Goal: Task Accomplishment & Management: Manage account settings

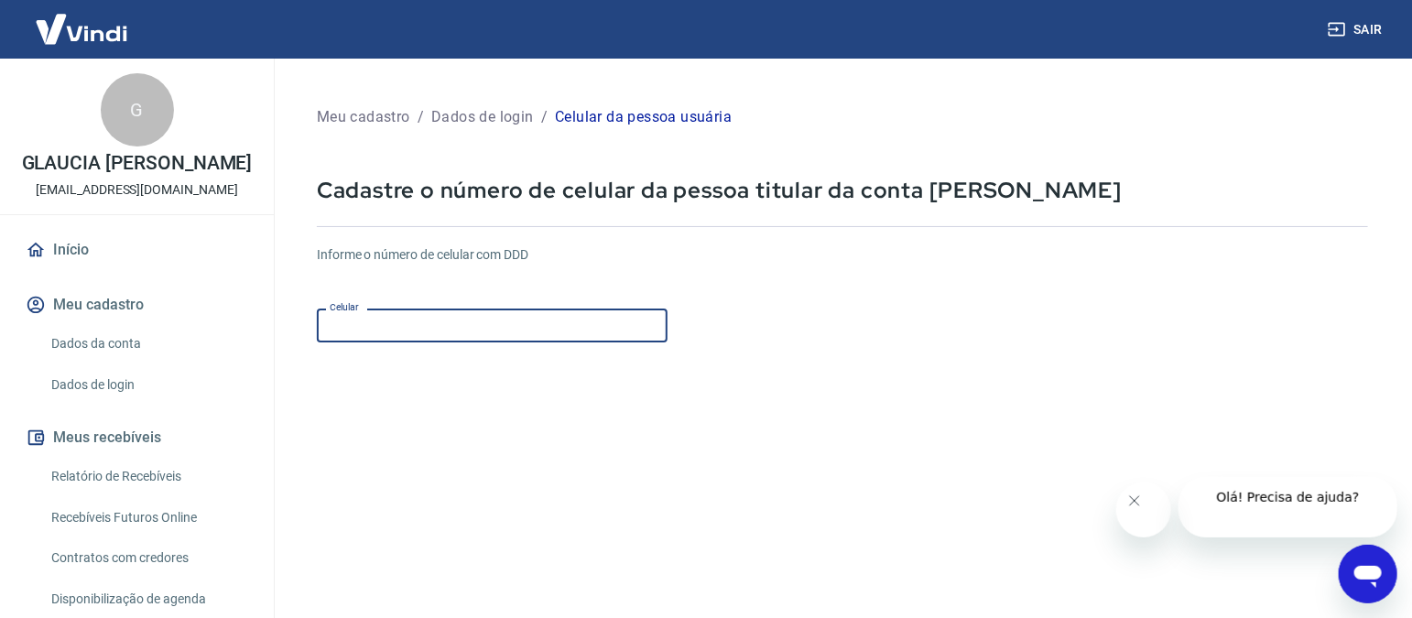
click at [435, 321] on input "Celular" at bounding box center [492, 326] width 351 height 34
click at [389, 319] on input "Celular" at bounding box center [492, 326] width 351 height 34
type input "(11) 99210-5953"
click at [838, 409] on form "Informe o número de celular com DDD Celular (11) 99210-5953 Celular Continuar C…" at bounding box center [842, 499] width 1051 height 536
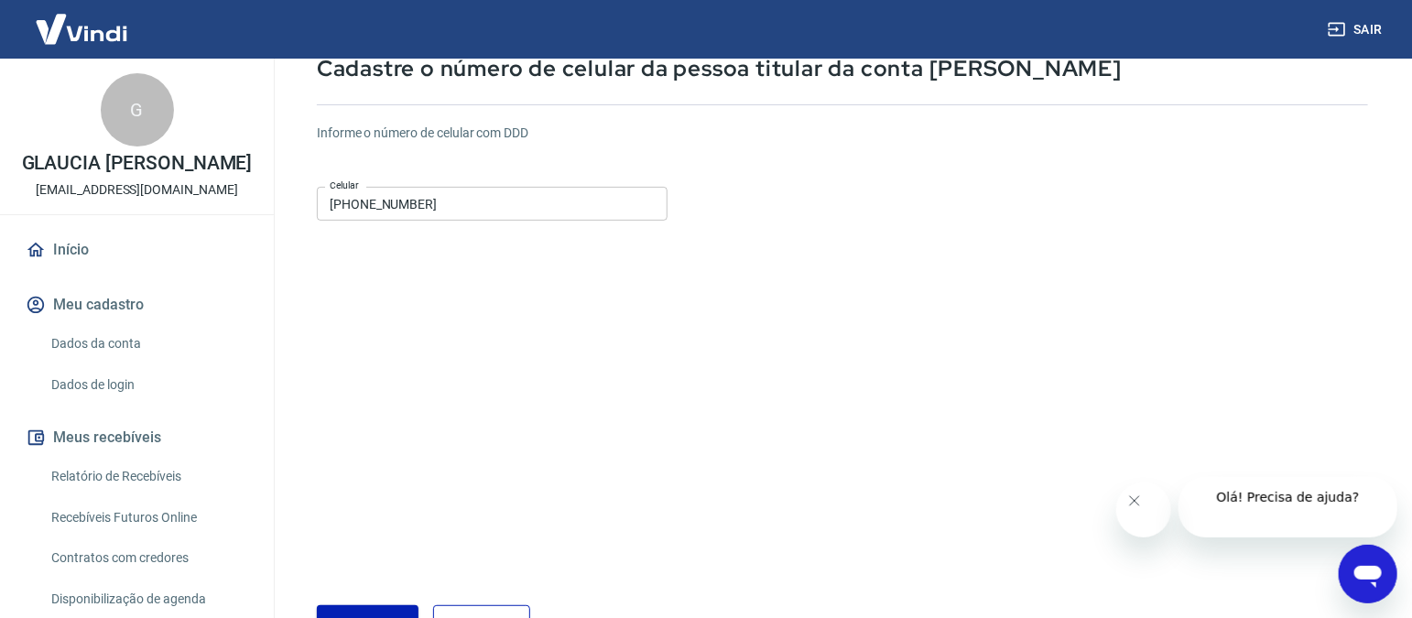
scroll to position [228, 0]
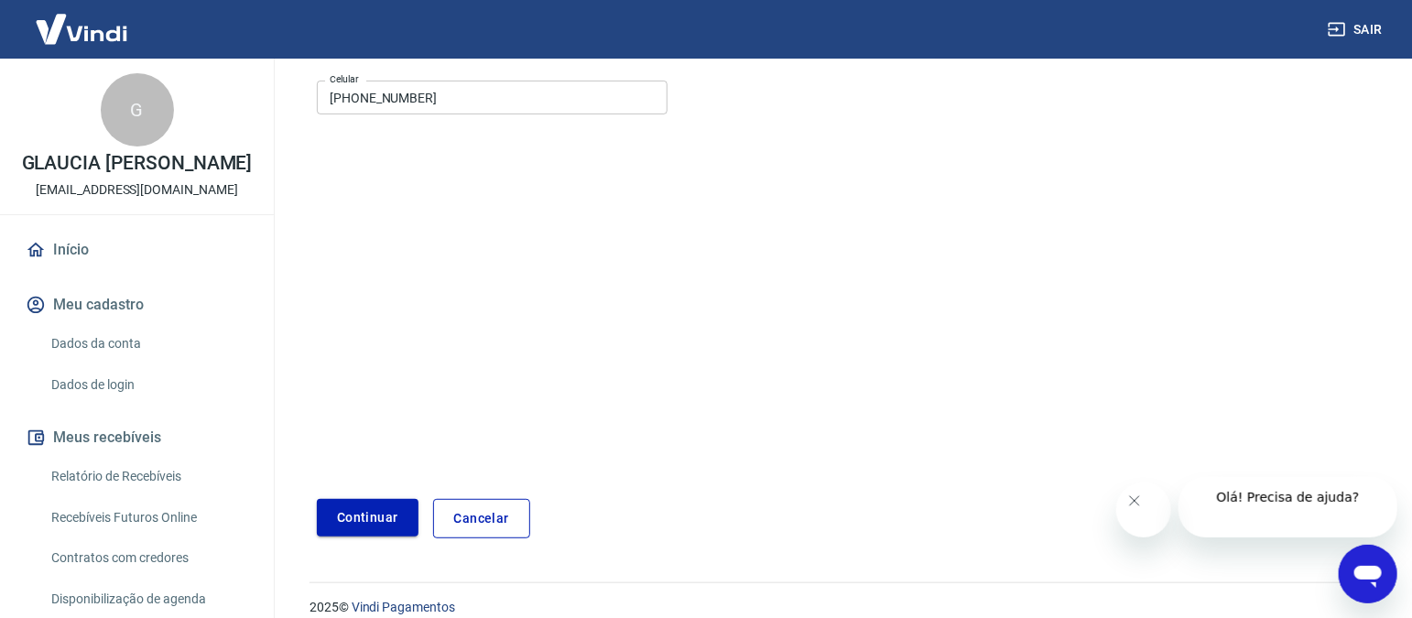
click at [367, 510] on button "Continuar" at bounding box center [368, 518] width 102 height 38
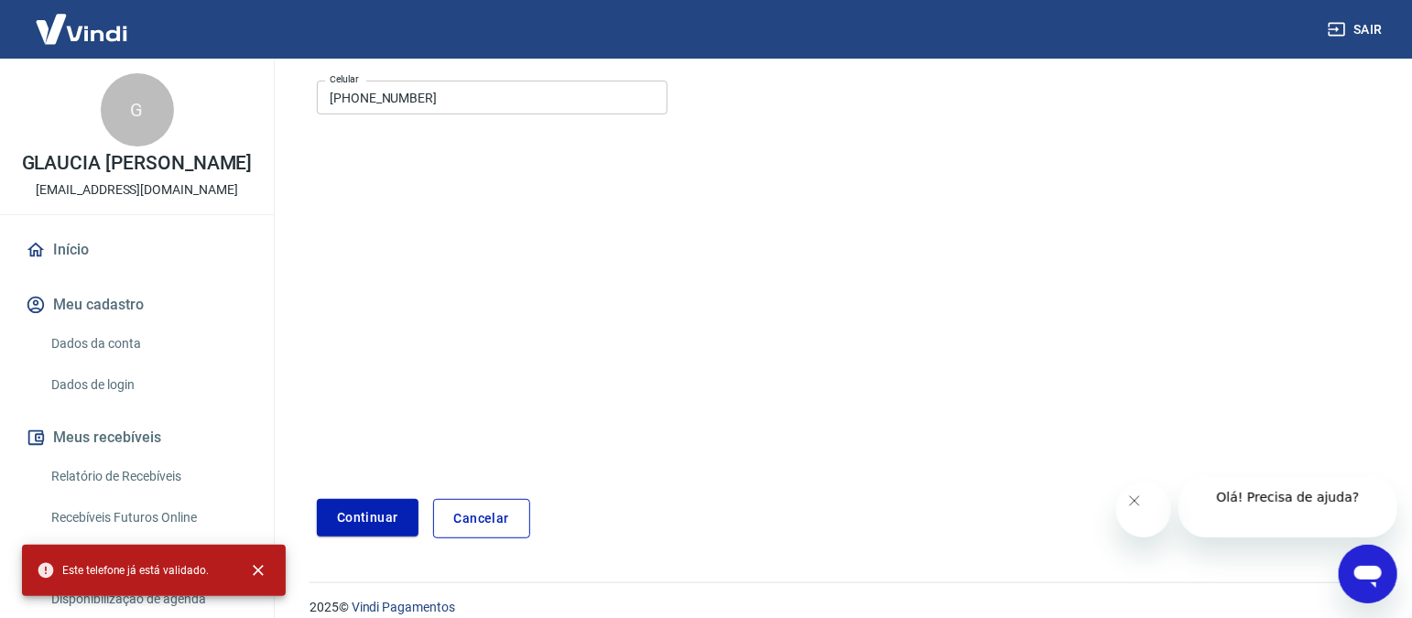
click at [383, 518] on button "Continuar" at bounding box center [368, 518] width 102 height 38
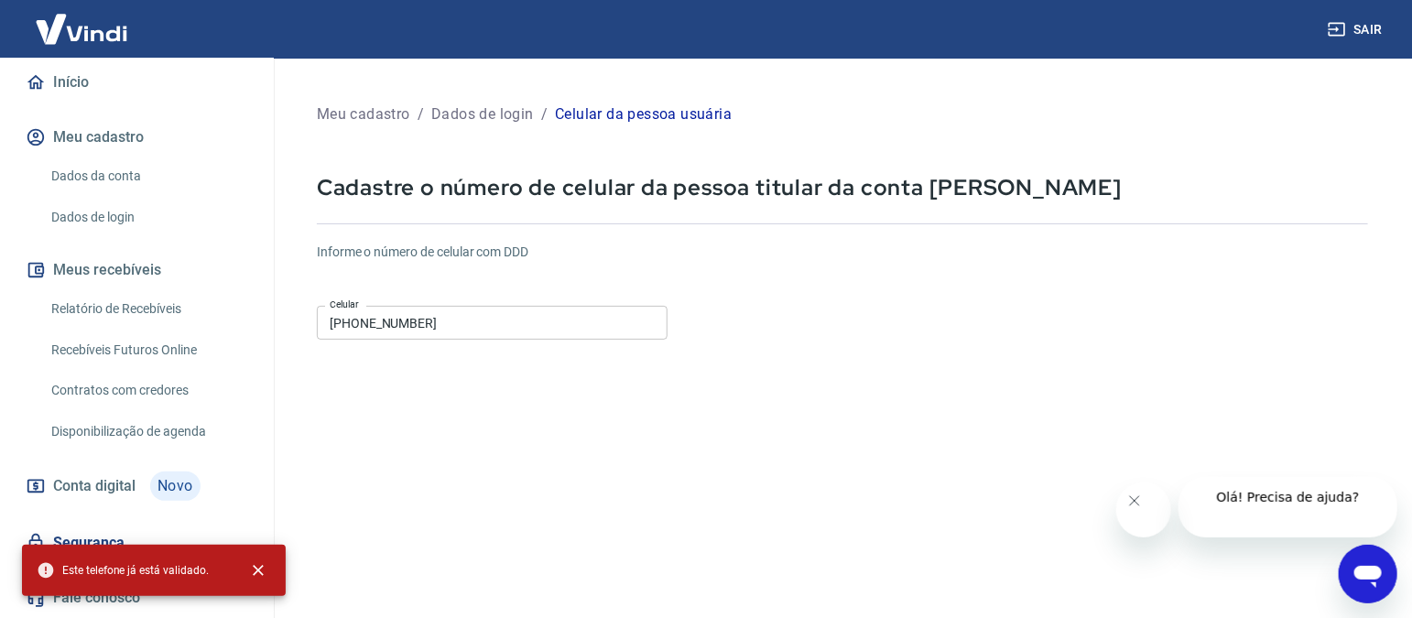
scroll to position [0, 0]
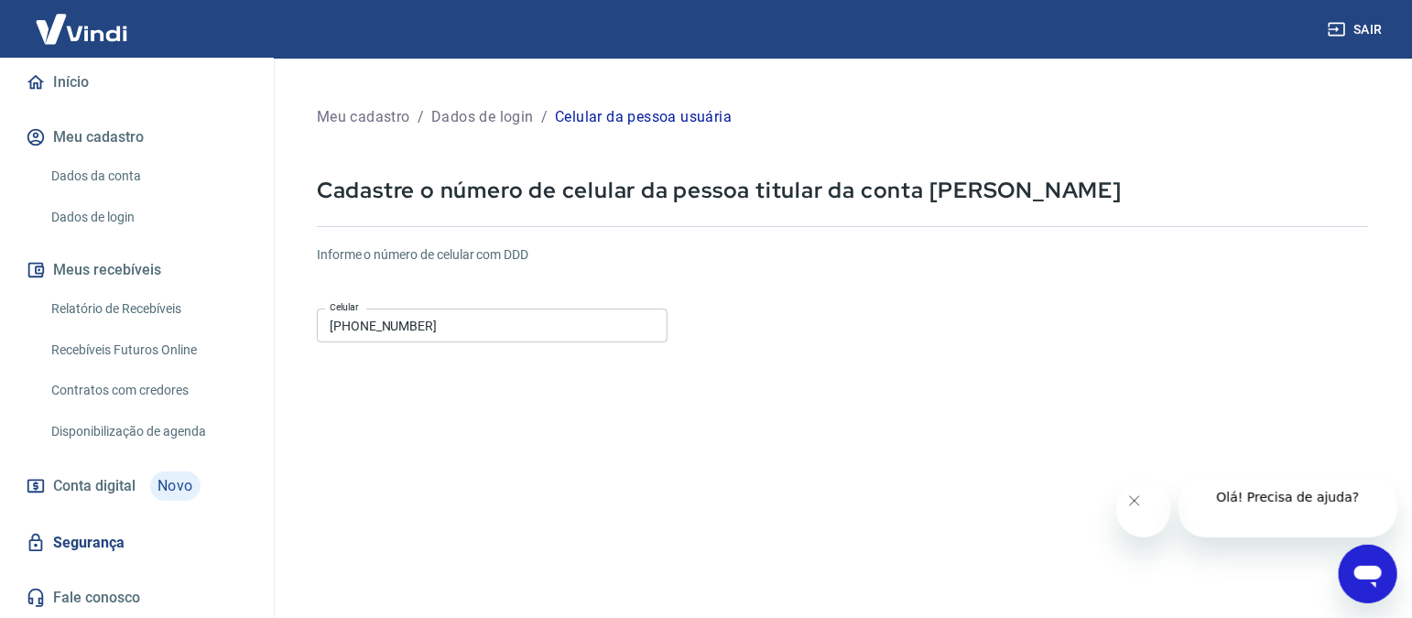
click at [621, 122] on p "Celular da pessoa usuária" at bounding box center [643, 117] width 177 height 22
click at [495, 333] on input "(11) 99210-5953" at bounding box center [492, 326] width 351 height 34
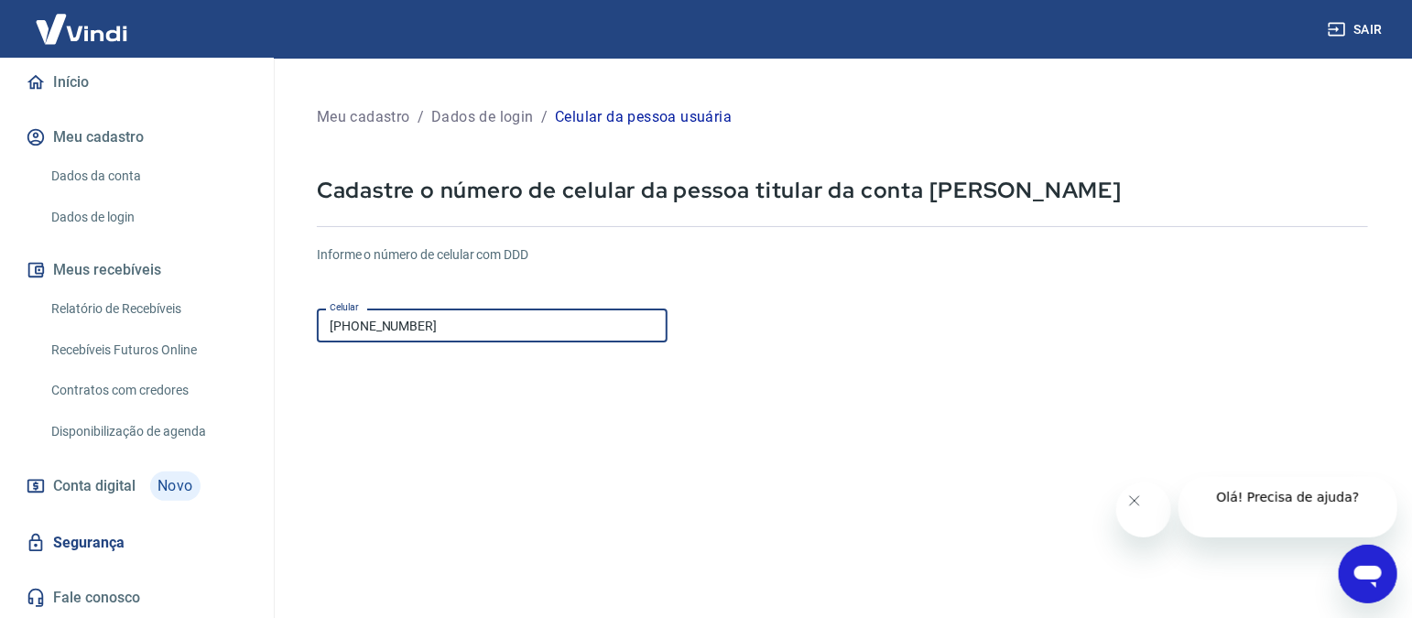
click at [115, 139] on button "Meu cadastro" at bounding box center [137, 137] width 230 height 40
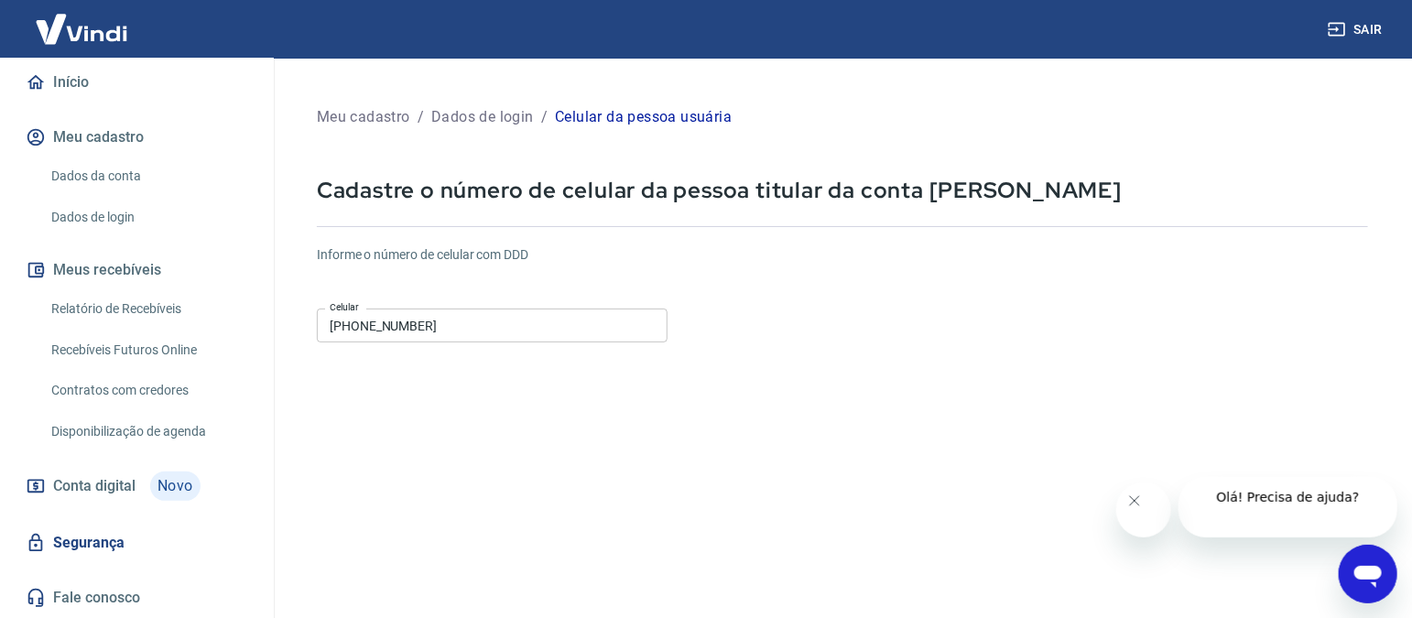
click at [101, 176] on link "Dados da conta" at bounding box center [148, 177] width 208 height 38
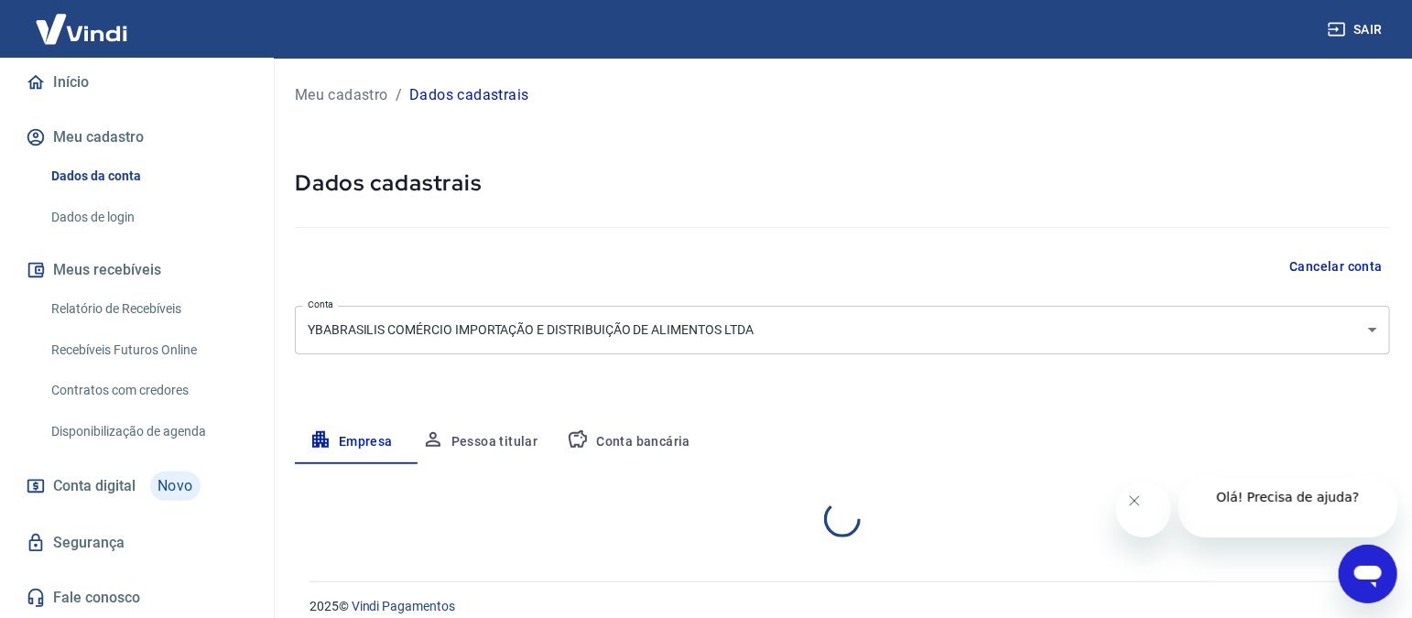
select select "SP"
select select "business"
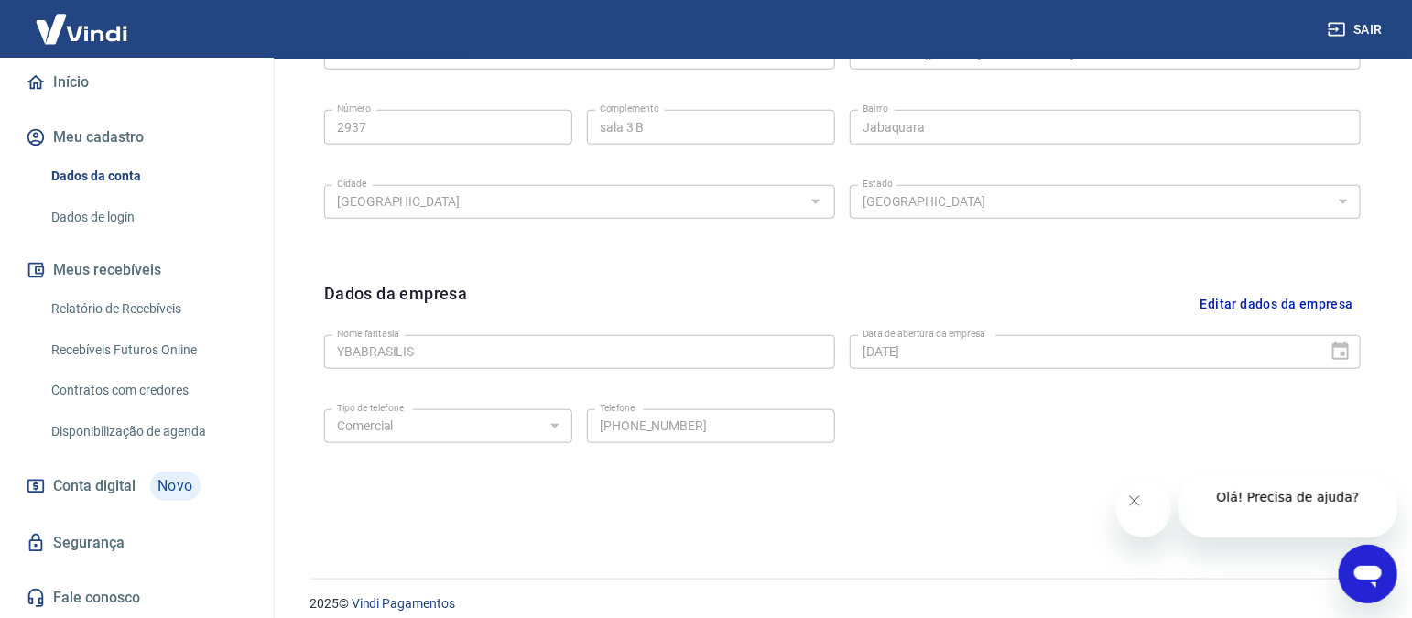
scroll to position [686, 0]
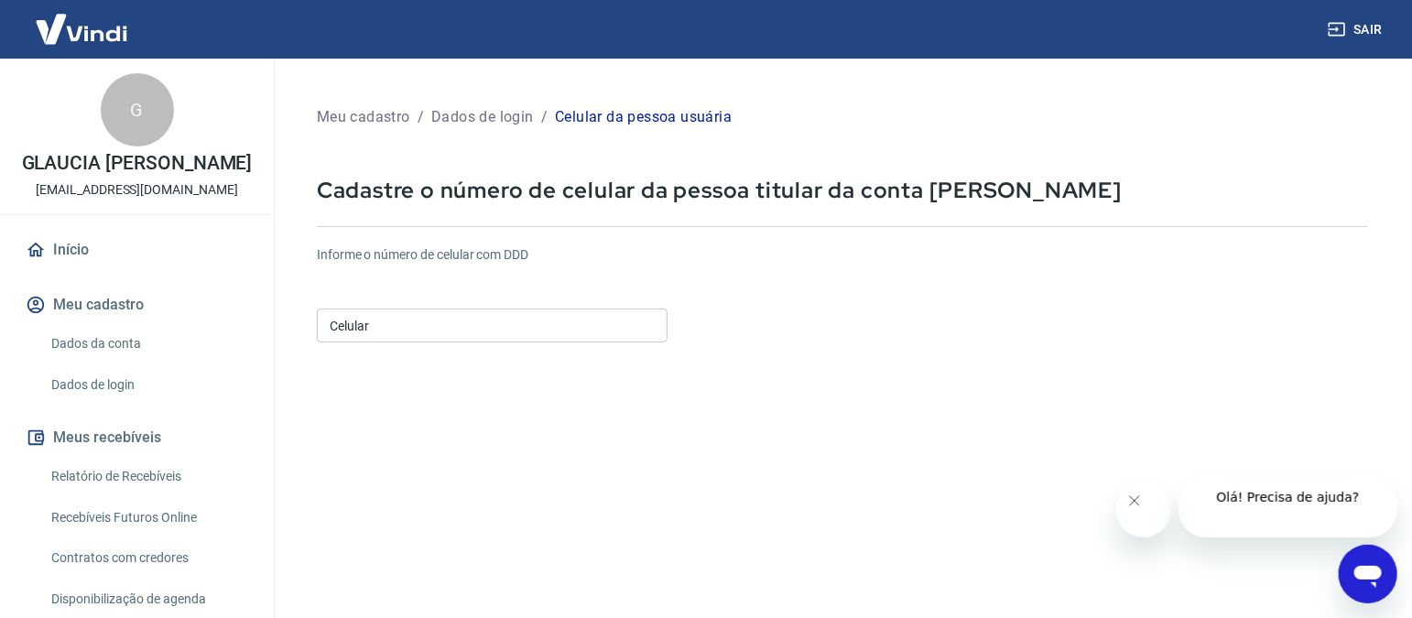
drag, startPoint x: 518, startPoint y: 387, endPoint x: 492, endPoint y: 361, distance: 37.6
click at [519, 387] on form "Informe o número de celular com DDD Celular Celular Continuar Cancelar" at bounding box center [842, 499] width 1051 height 536
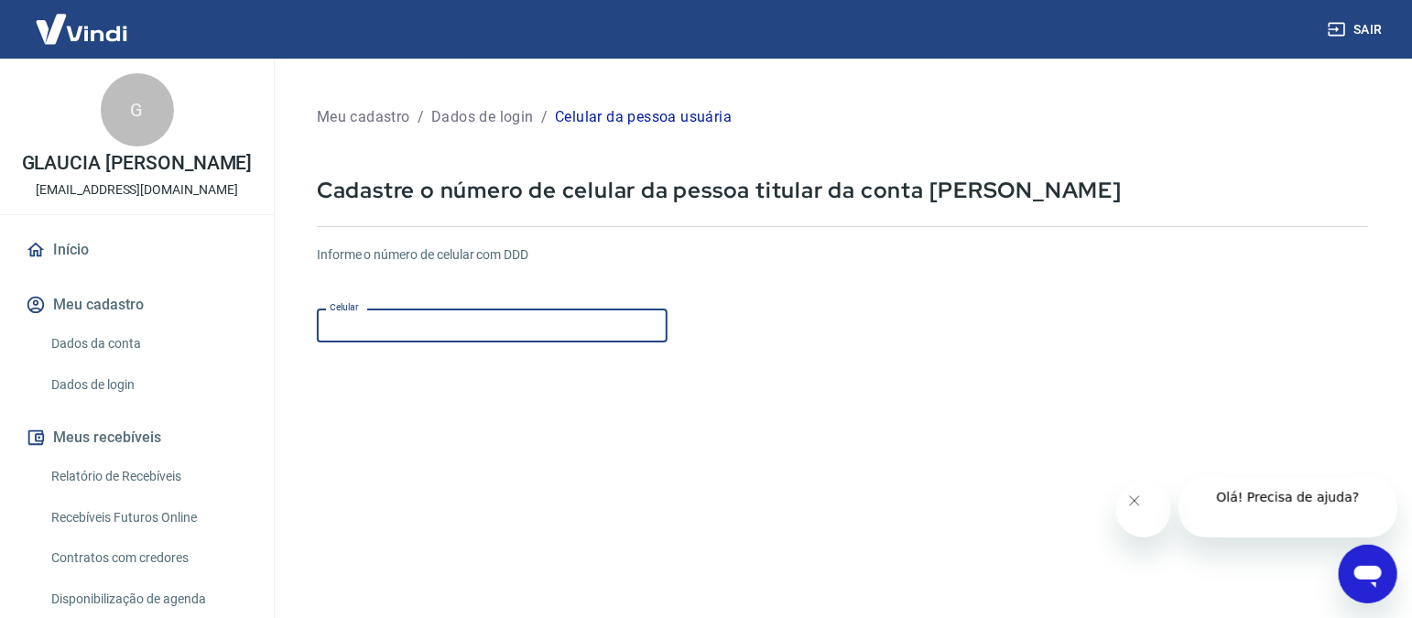
click at [445, 334] on input "Celular" at bounding box center [492, 326] width 351 height 34
click at [863, 326] on div "Informe o número de celular com DDD Celular Celular" at bounding box center [842, 295] width 1051 height 101
click at [396, 323] on input "Celular" at bounding box center [492, 326] width 351 height 34
type input "(11) 99210-5953"
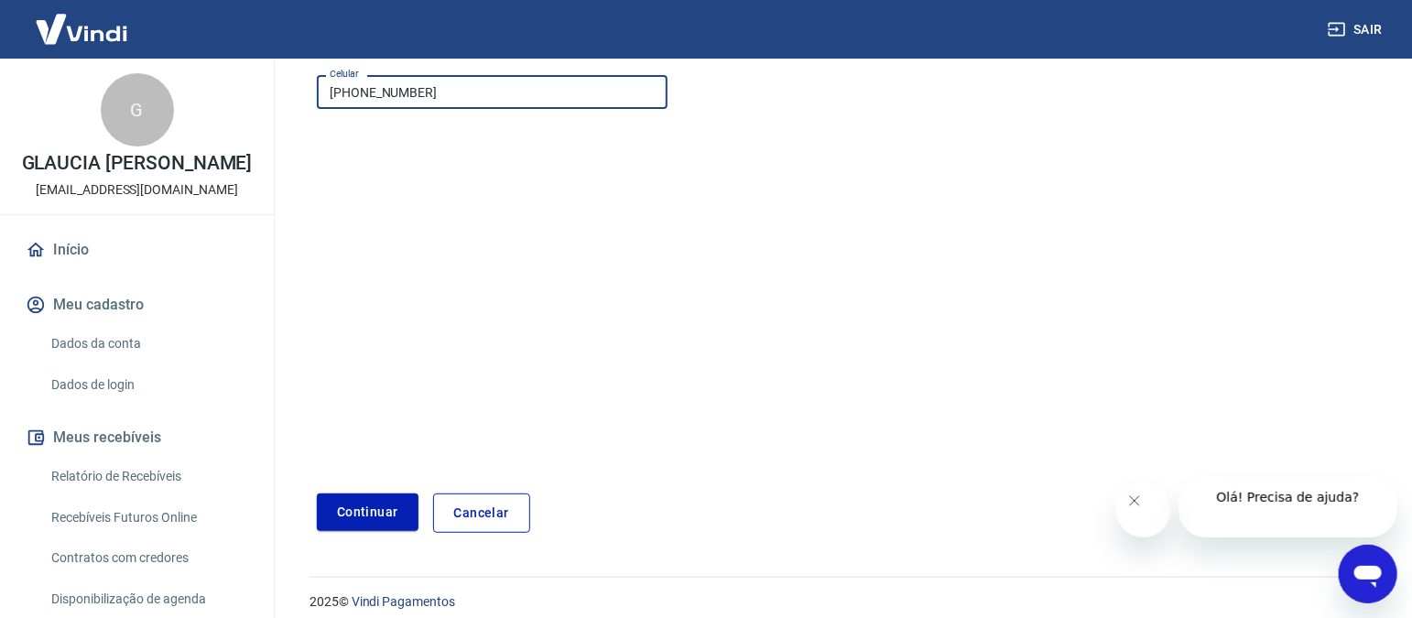
scroll to position [252, 0]
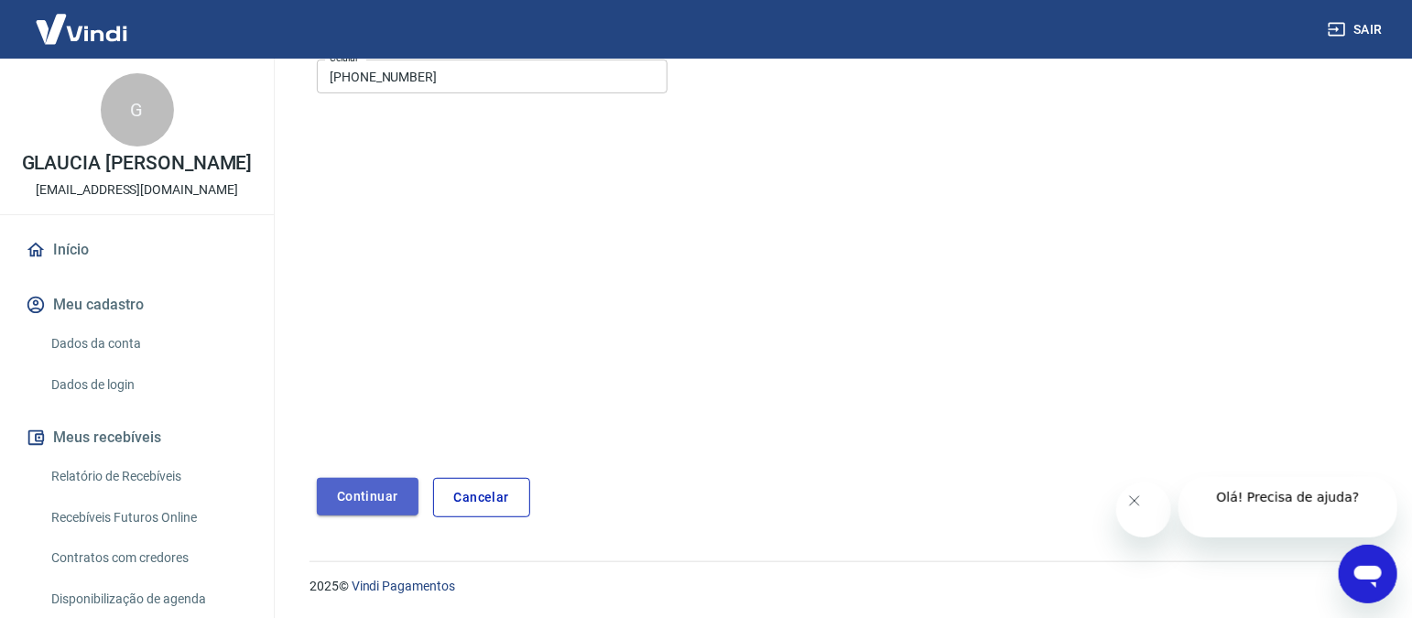
click at [373, 495] on button "Continuar" at bounding box center [368, 497] width 102 height 38
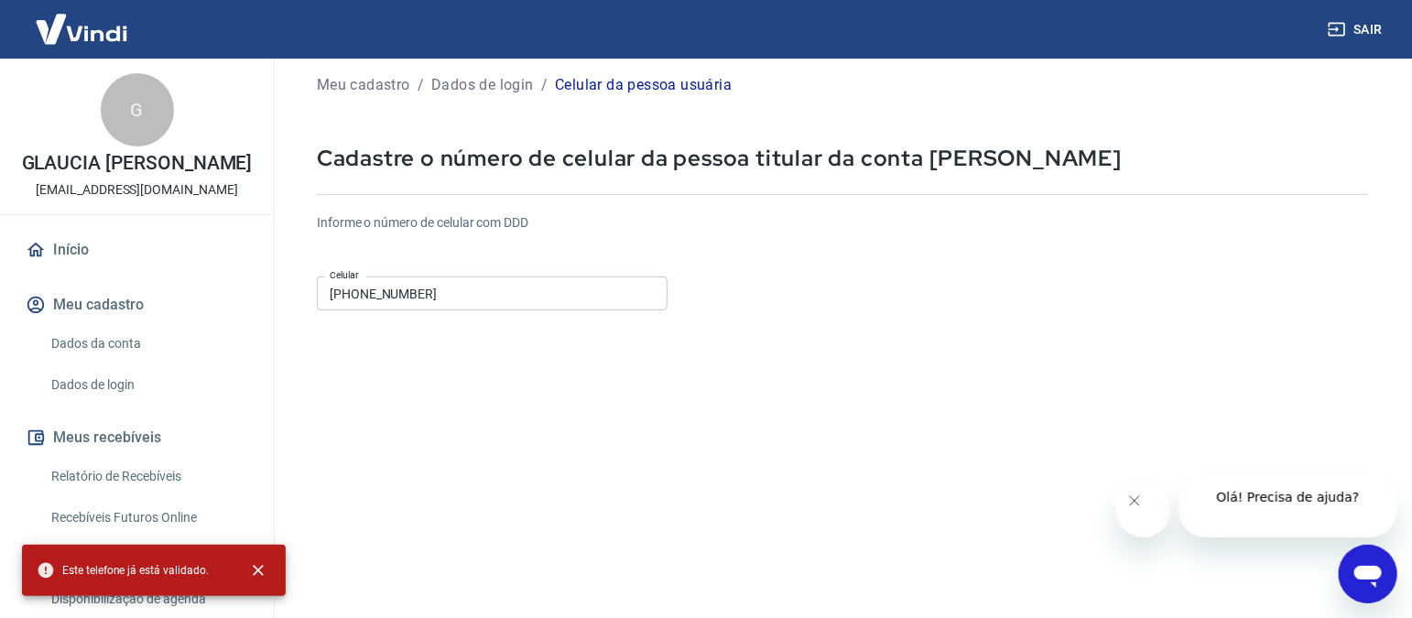
scroll to position [0, 0]
